Goal: Task Accomplishment & Management: Use online tool/utility

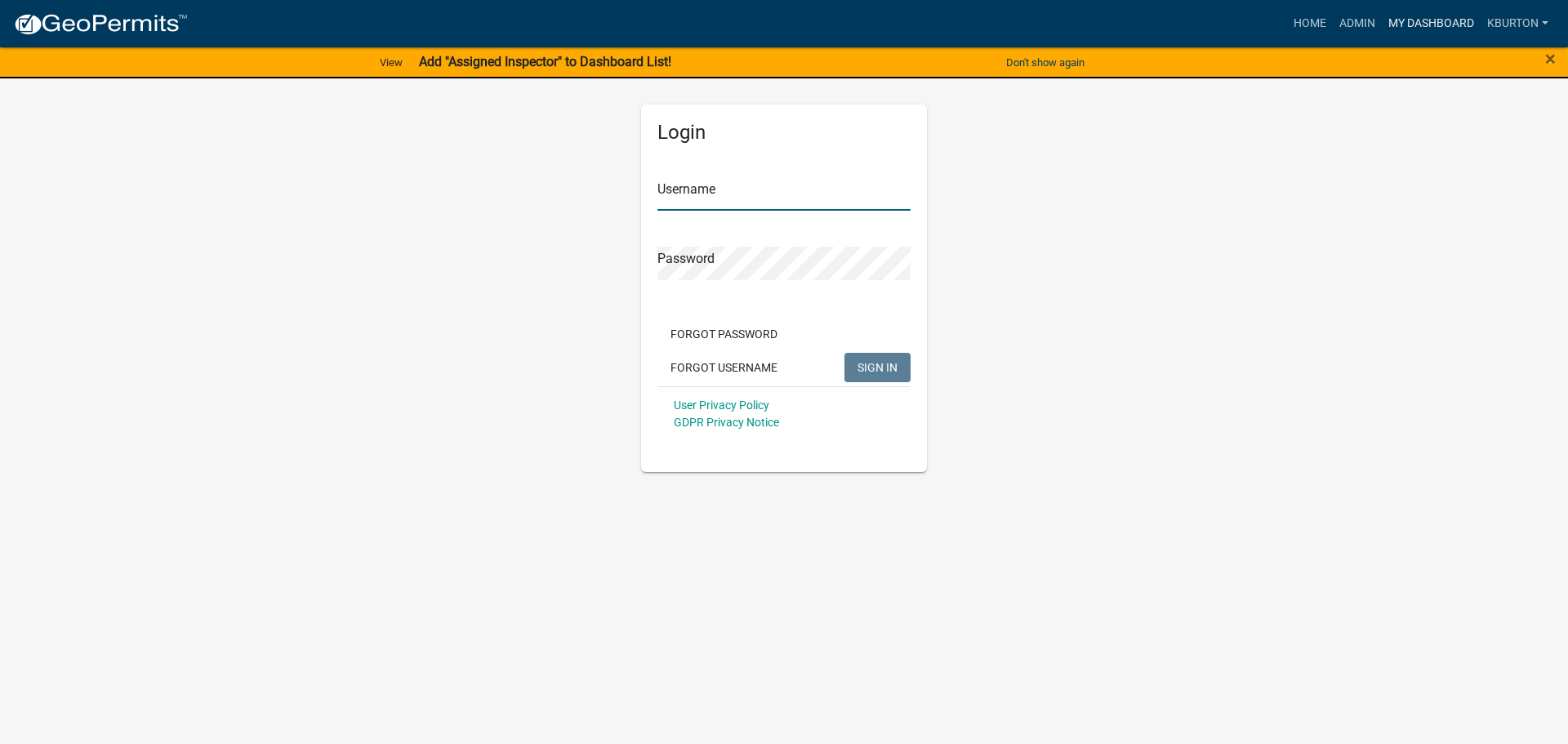
type input "kburton"
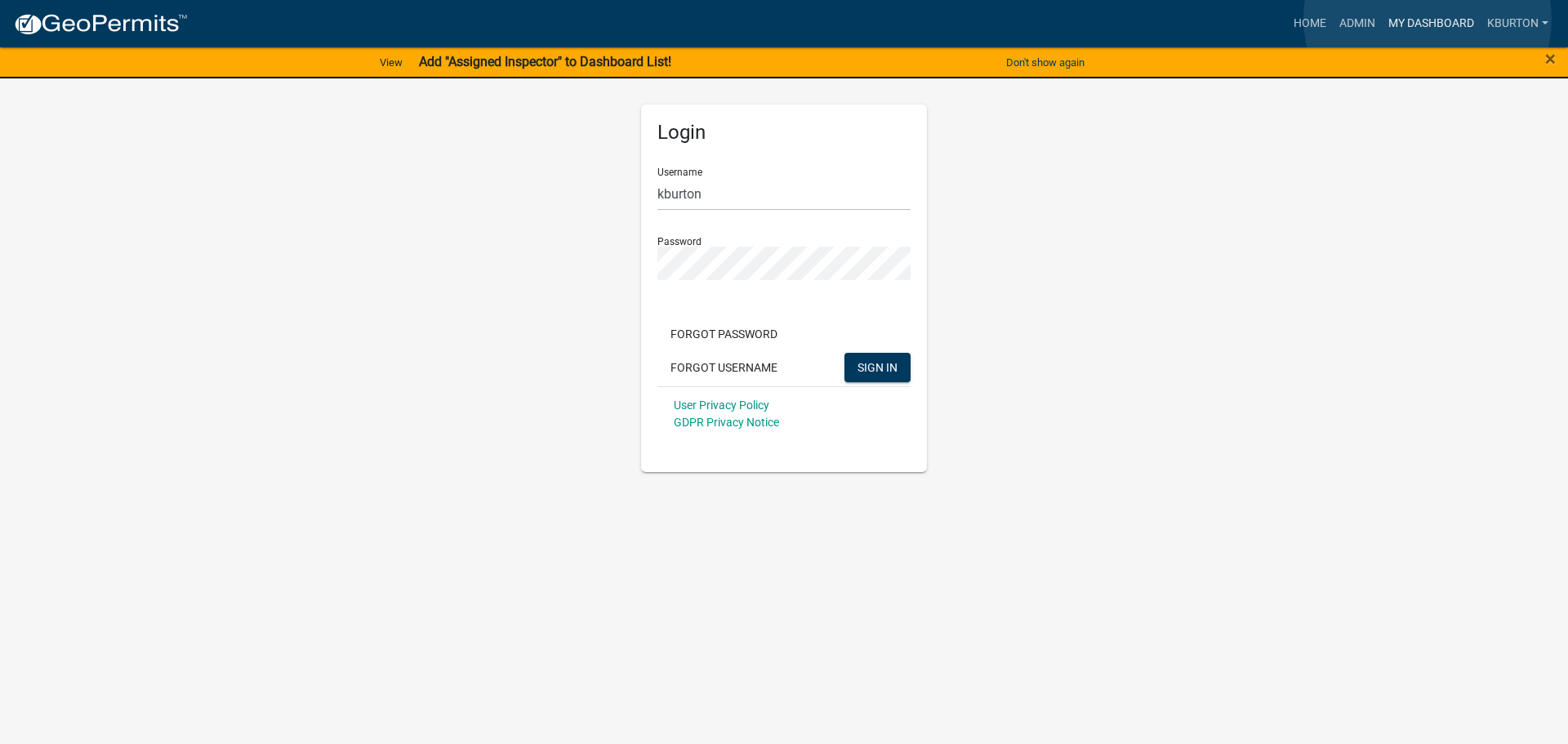
click at [1428, 19] on link "My Dashboard" at bounding box center [1431, 24] width 99 height 31
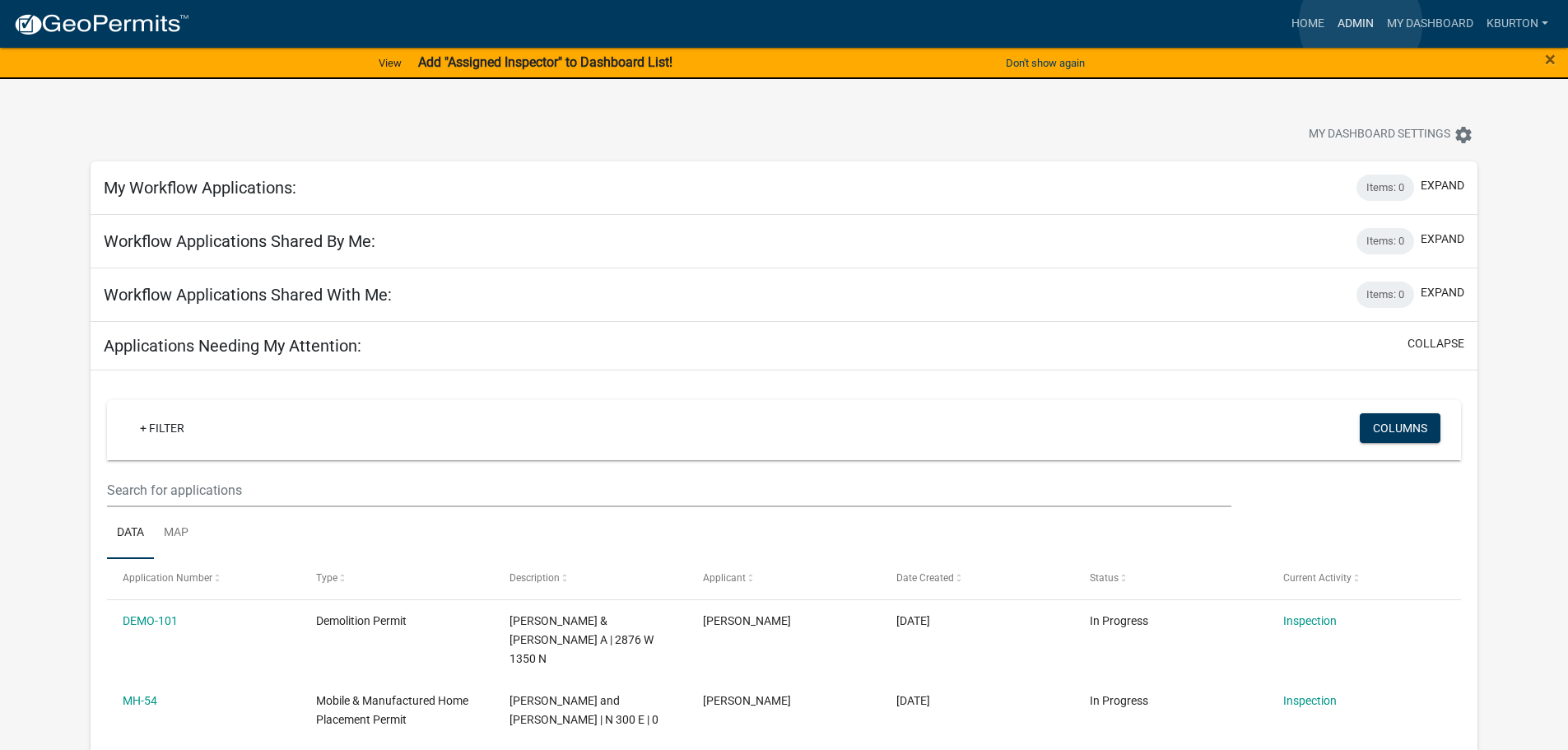
click at [1361, 24] on link "Admin" at bounding box center [1355, 24] width 49 height 31
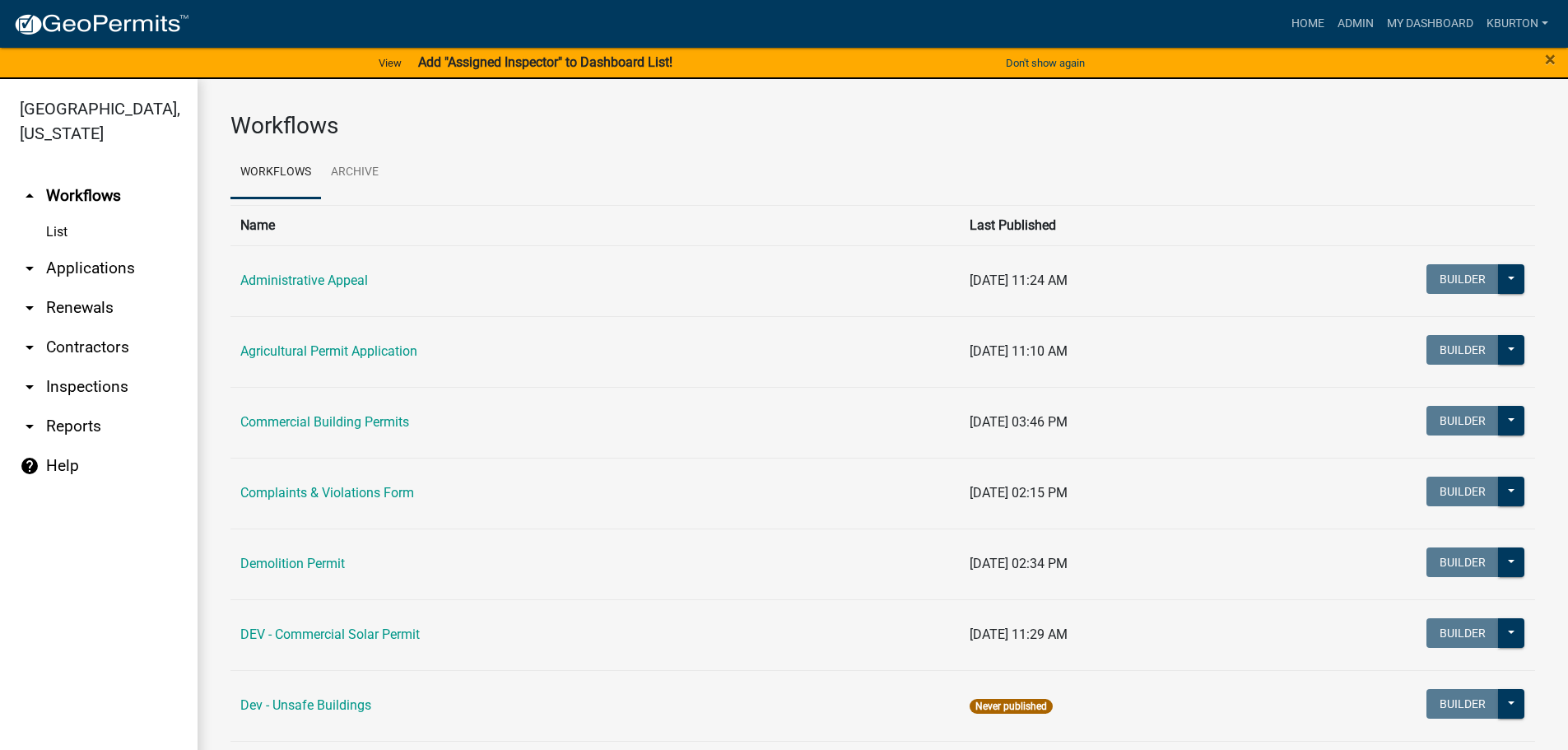
click at [109, 368] on link "arrow_drop_down Inspections" at bounding box center [99, 387] width 197 height 40
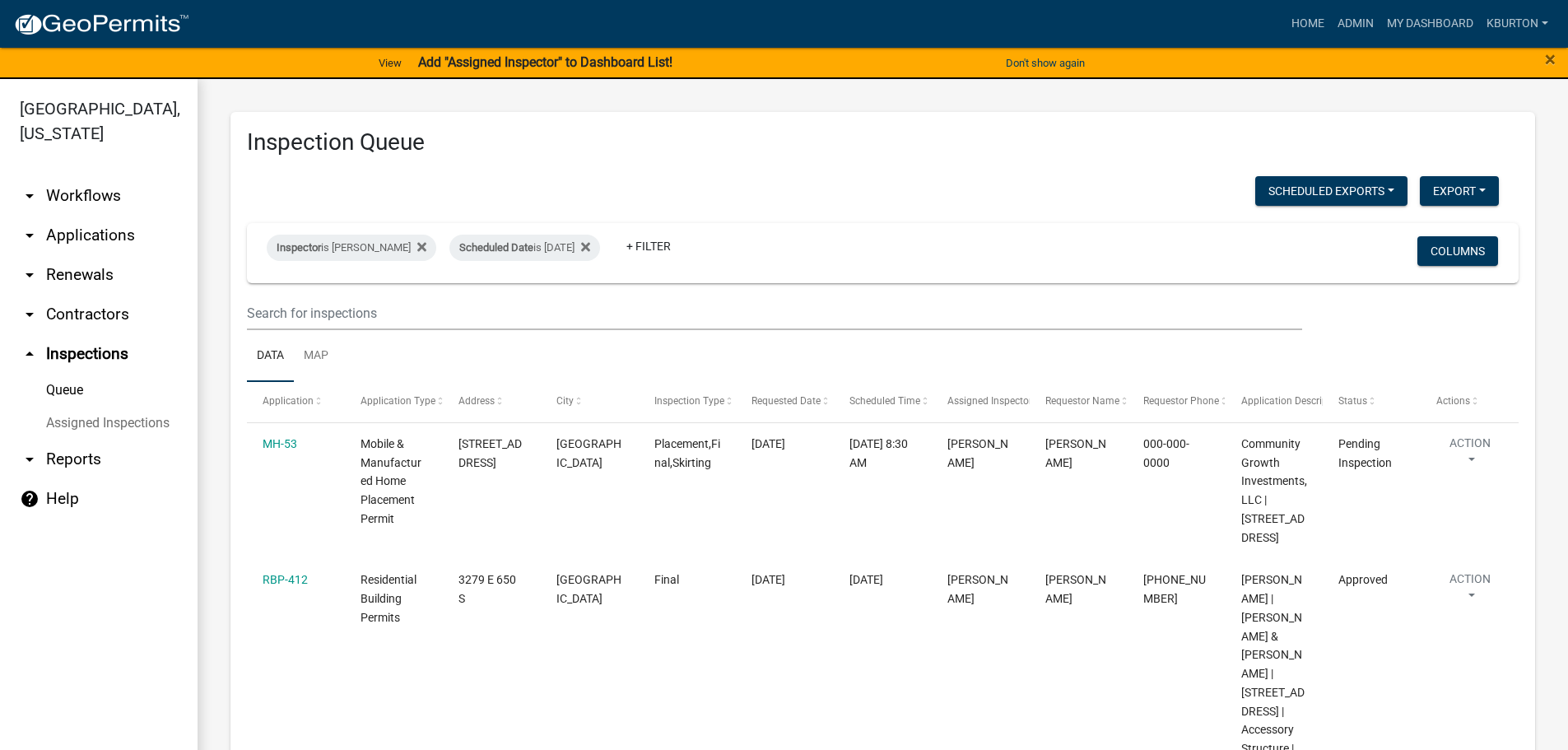
click at [115, 407] on link "Assigned Inspections" at bounding box center [99, 423] width 197 height 33
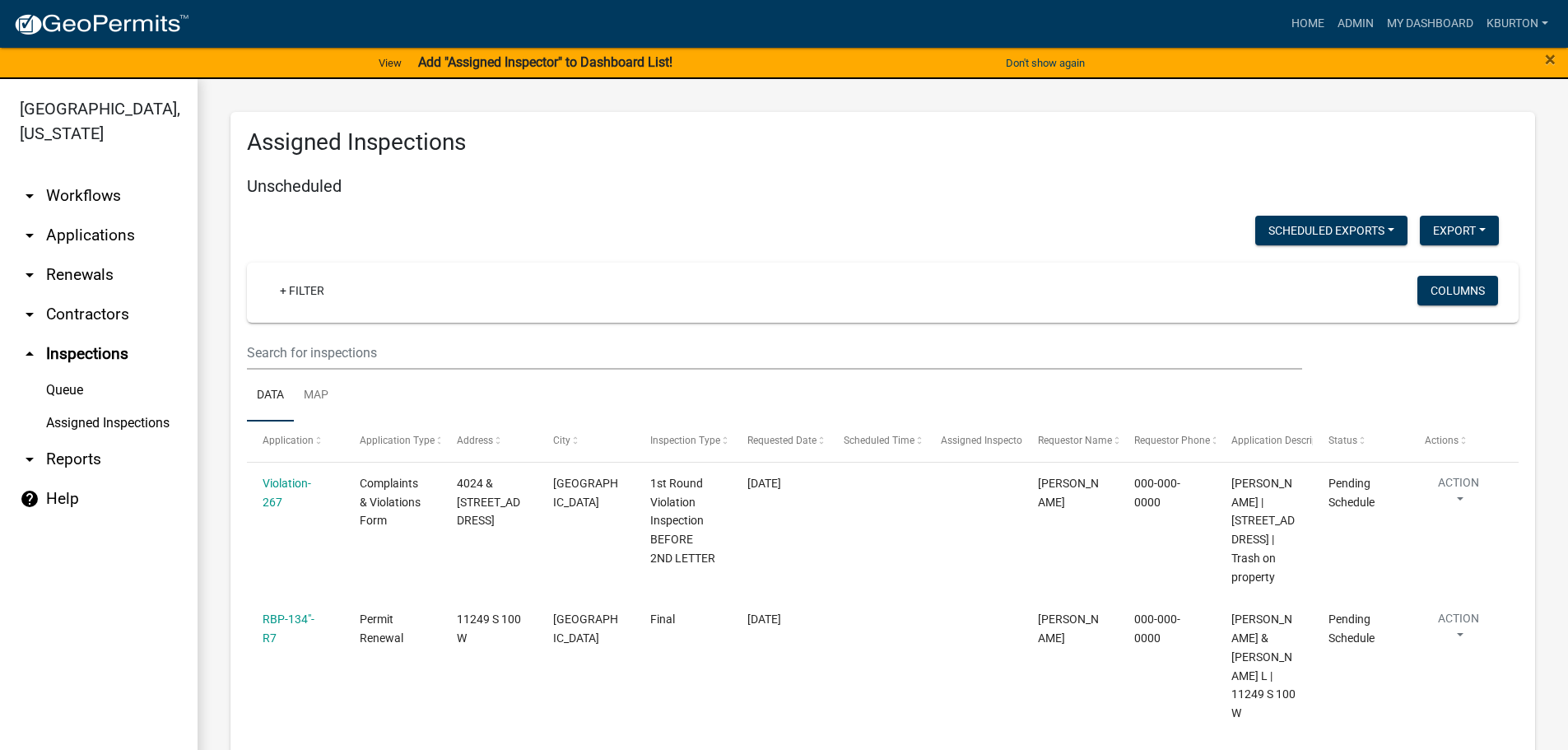
click at [64, 374] on link "Queue" at bounding box center [99, 390] width 197 height 33
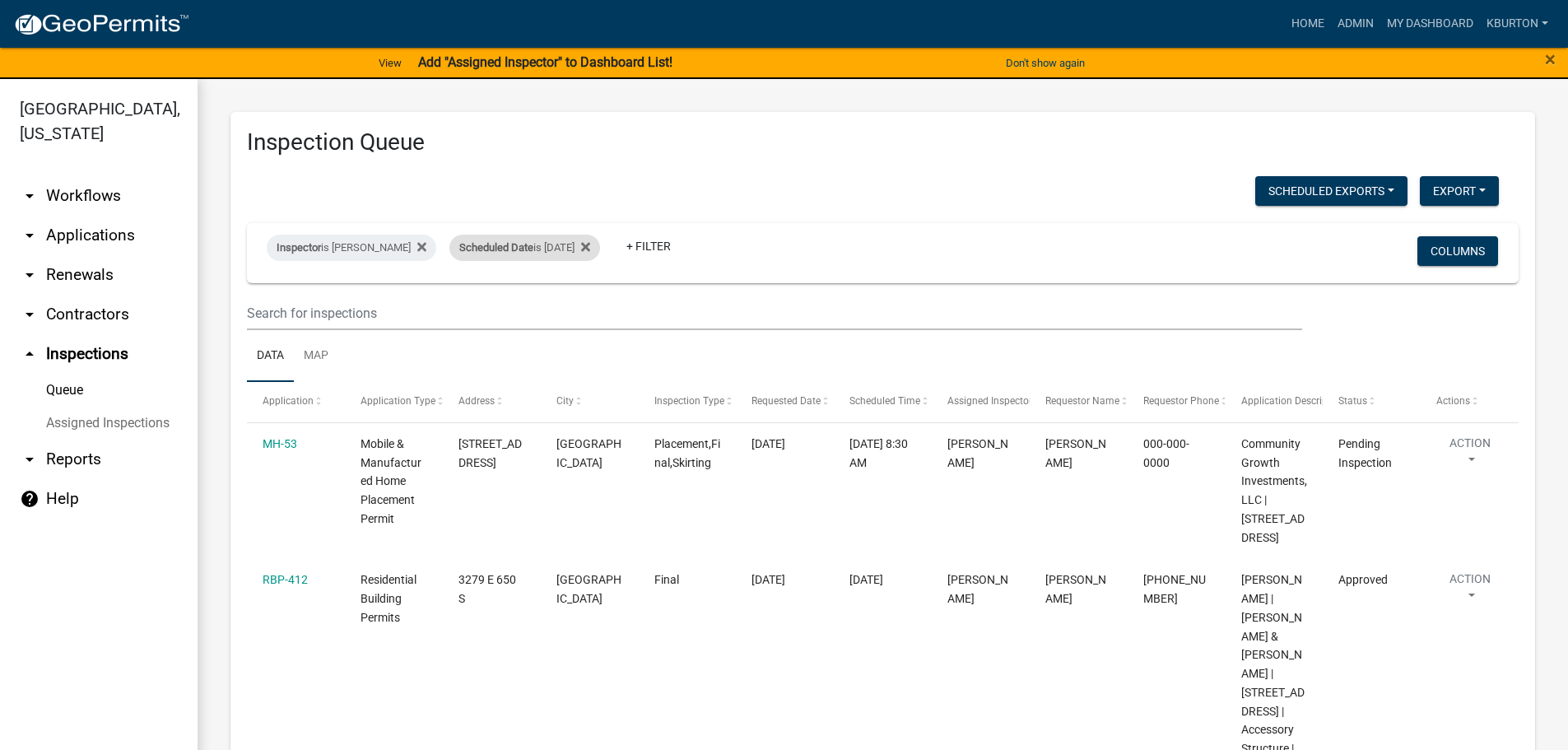
click at [508, 248] on span "Scheduled Date" at bounding box center [496, 247] width 74 height 13
click at [580, 304] on input "[DATE]" at bounding box center [527, 308] width 115 height 34
type input "[DATE]"
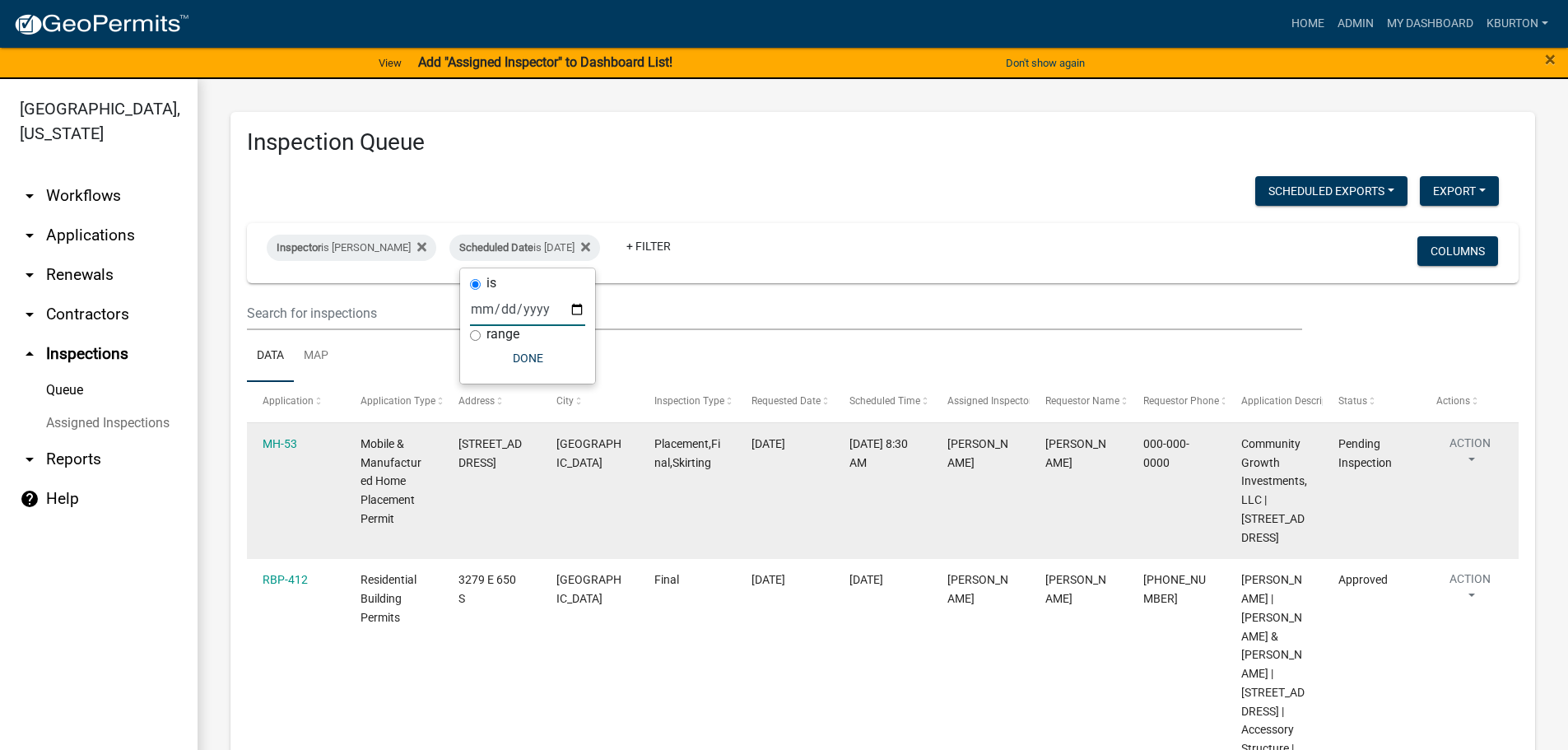
select select "1: 25"
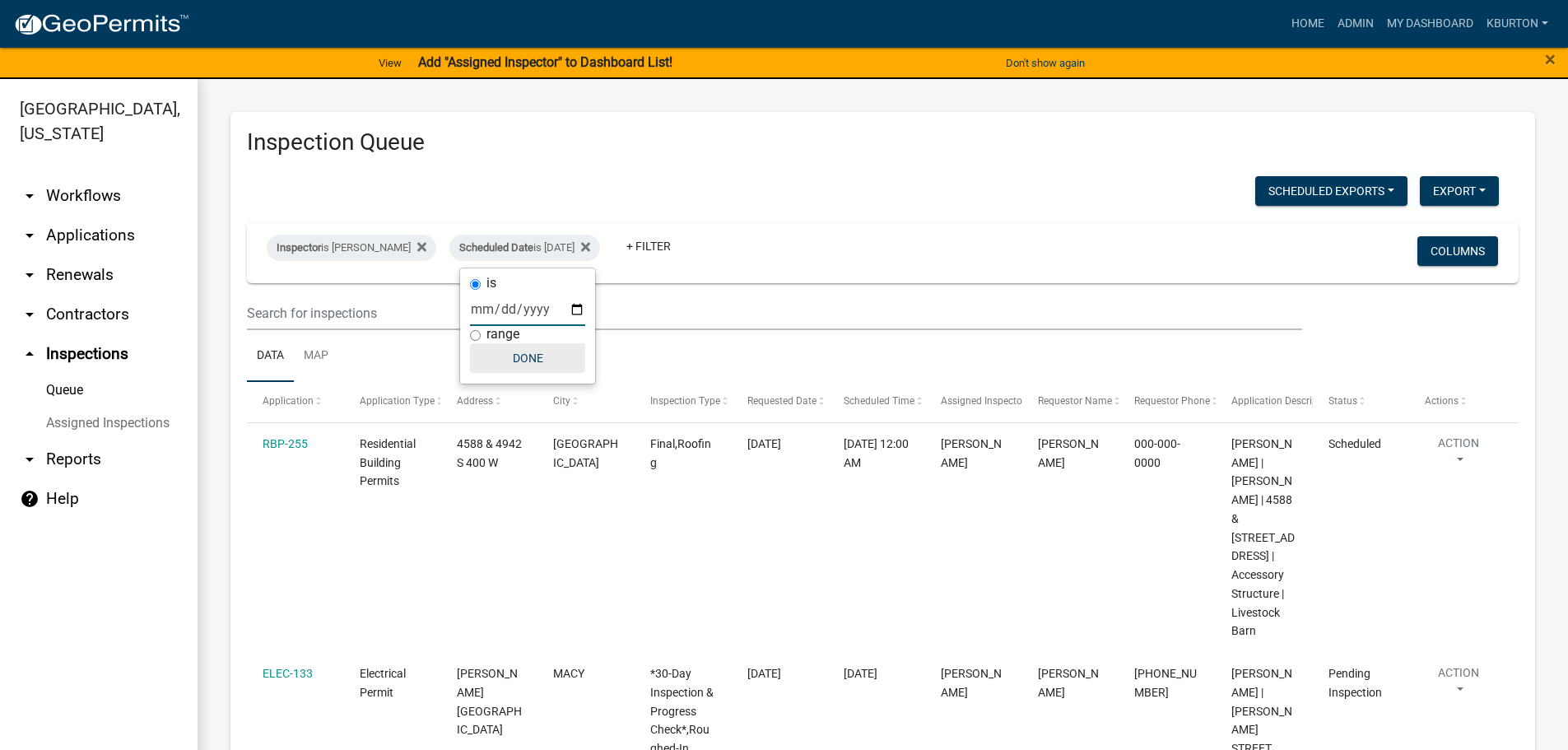
click at [530, 349] on button "Done" at bounding box center [527, 358] width 115 height 30
click at [1436, 252] on button "Columns" at bounding box center [1457, 250] width 80 height 30
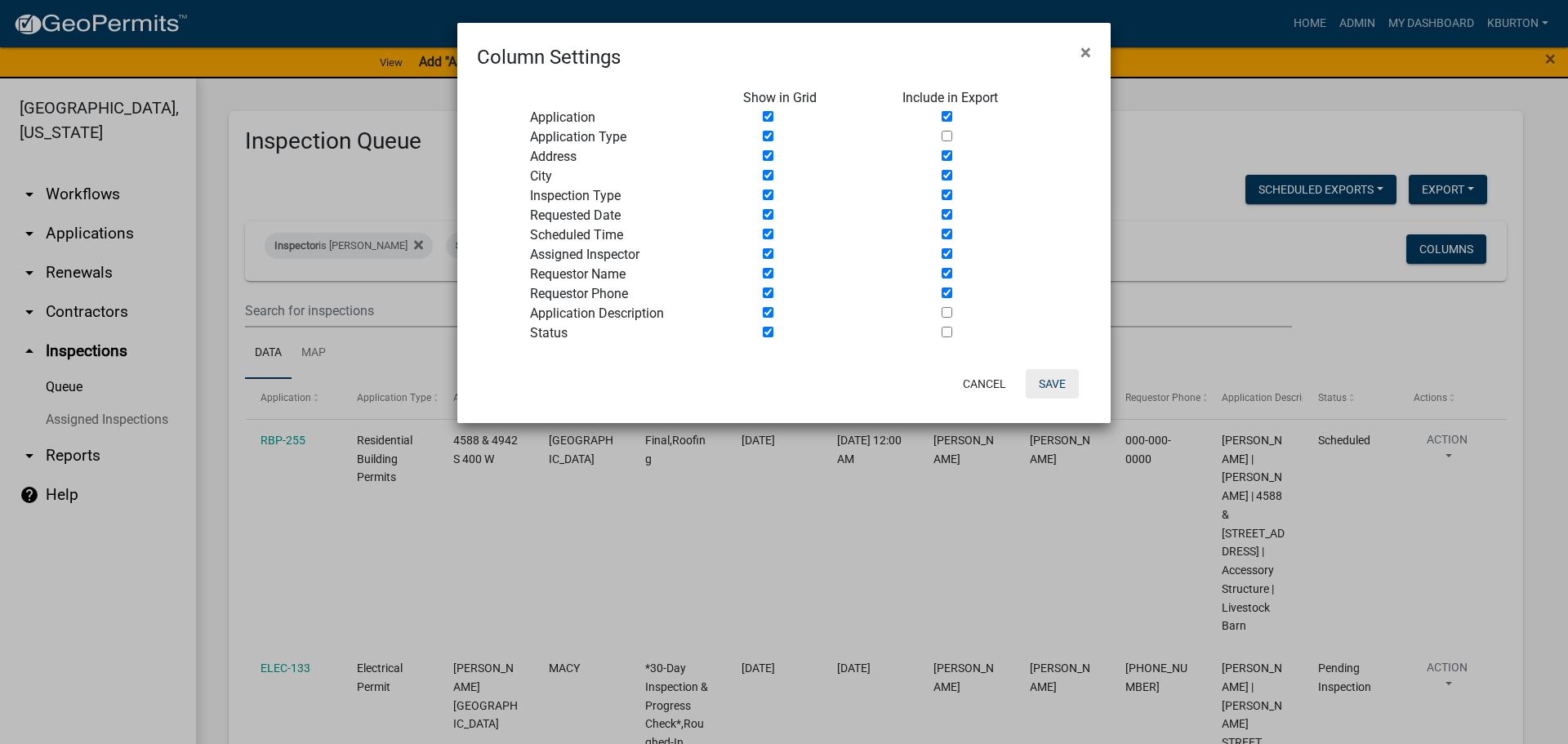
click at [1054, 386] on button "Save" at bounding box center [1052, 384] width 53 height 30
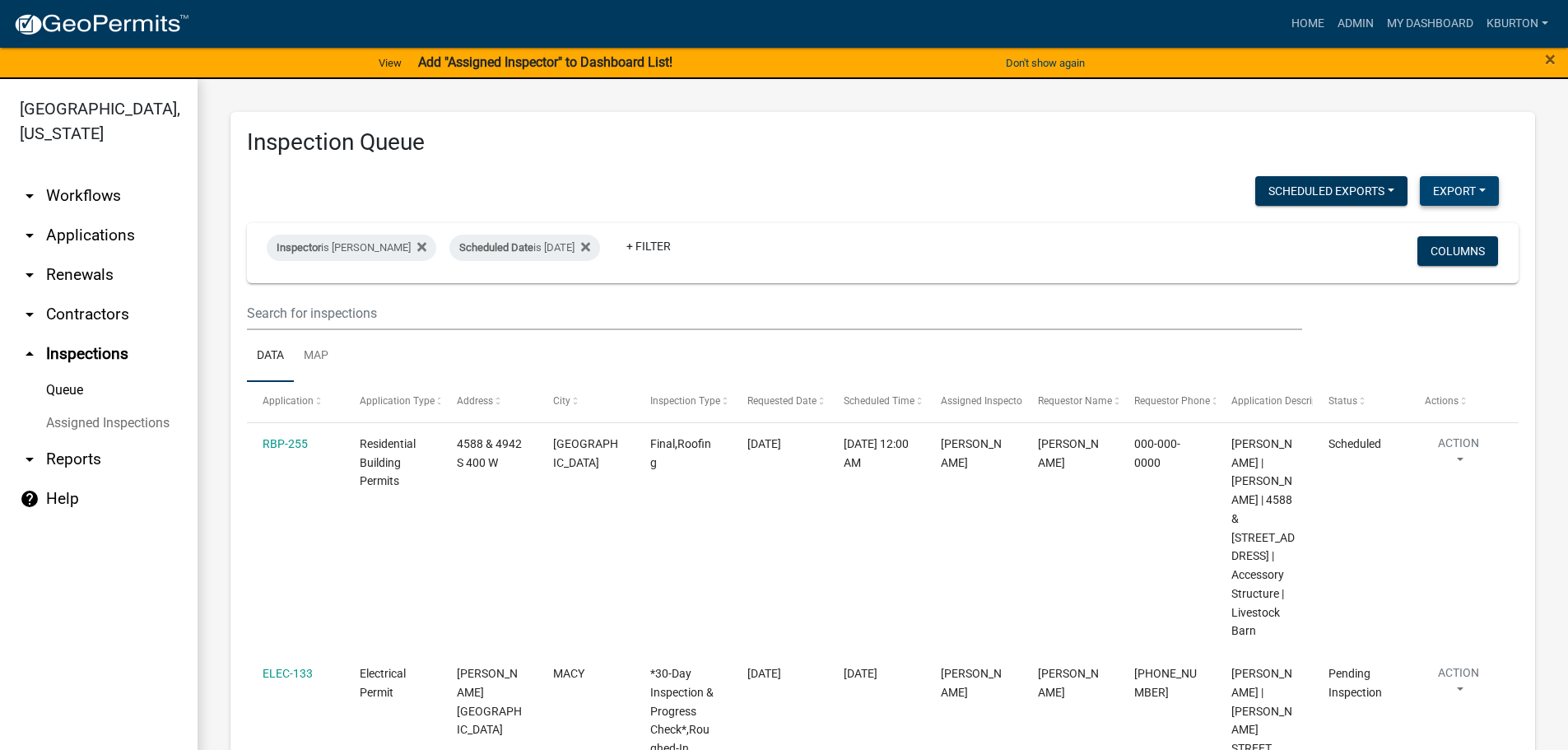
click at [1433, 190] on button "Export" at bounding box center [1460, 190] width 79 height 30
click at [1403, 234] on button "Excel Format (.xlsx)" at bounding box center [1422, 233] width 154 height 40
